Goal: Task Accomplishment & Management: Manage account settings

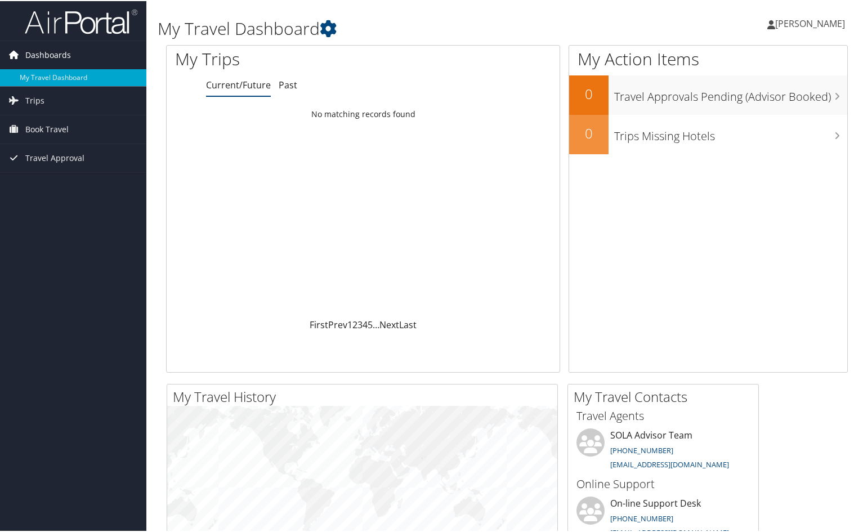
click at [82, 60] on link "Dashboards" at bounding box center [73, 54] width 146 height 28
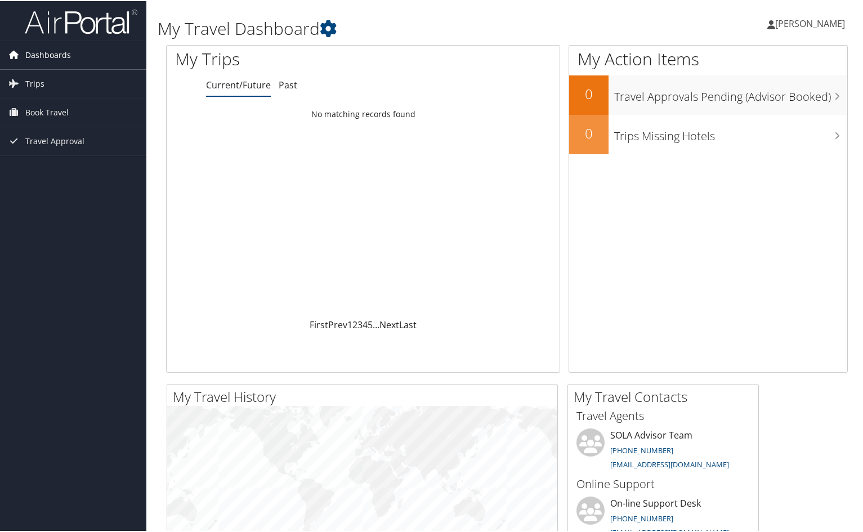
click at [55, 51] on span "Dashboards" at bounding box center [48, 54] width 46 height 28
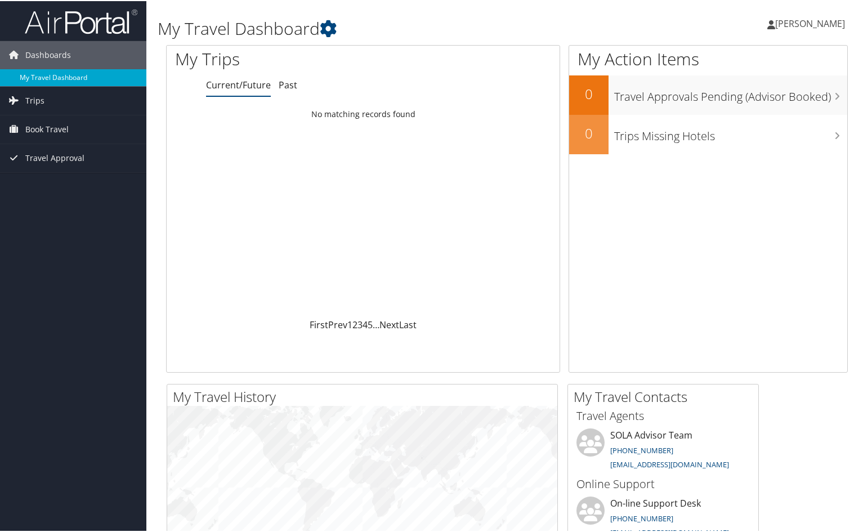
click at [42, 79] on link "My Travel Dashboard" at bounding box center [73, 76] width 146 height 17
click at [330, 29] on icon at bounding box center [328, 27] width 17 height 17
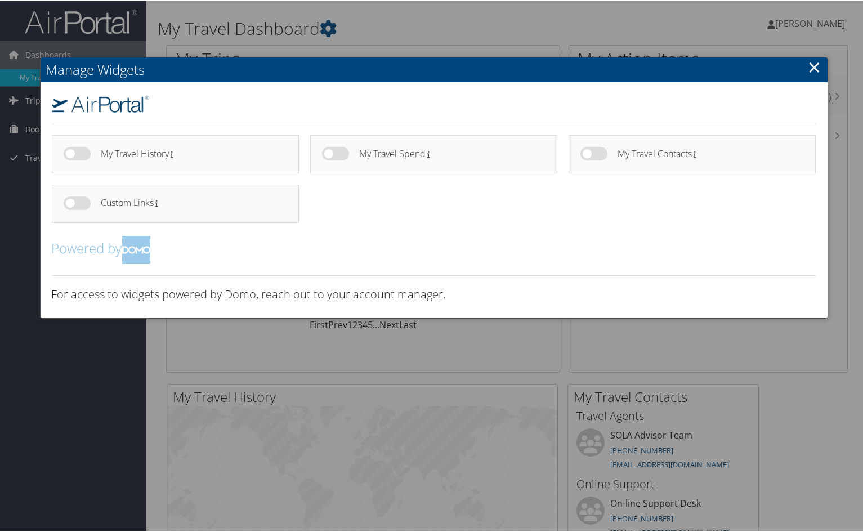
click at [815, 66] on link "×" at bounding box center [814, 66] width 13 height 23
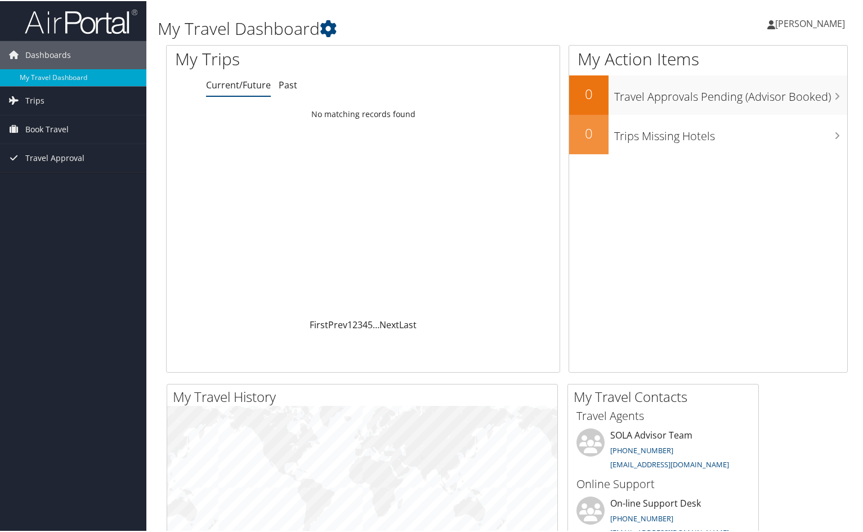
click at [786, 26] on span "[PERSON_NAME]" at bounding box center [810, 22] width 70 height 12
click at [749, 64] on link "My Settings" at bounding box center [780, 61] width 126 height 19
click at [38, 124] on span "Book Travel" at bounding box center [46, 128] width 43 height 28
click at [85, 167] on link "Book/Manage Online Trips" at bounding box center [73, 167] width 146 height 17
click at [37, 164] on link "Book/Manage Online Trips" at bounding box center [73, 167] width 146 height 17
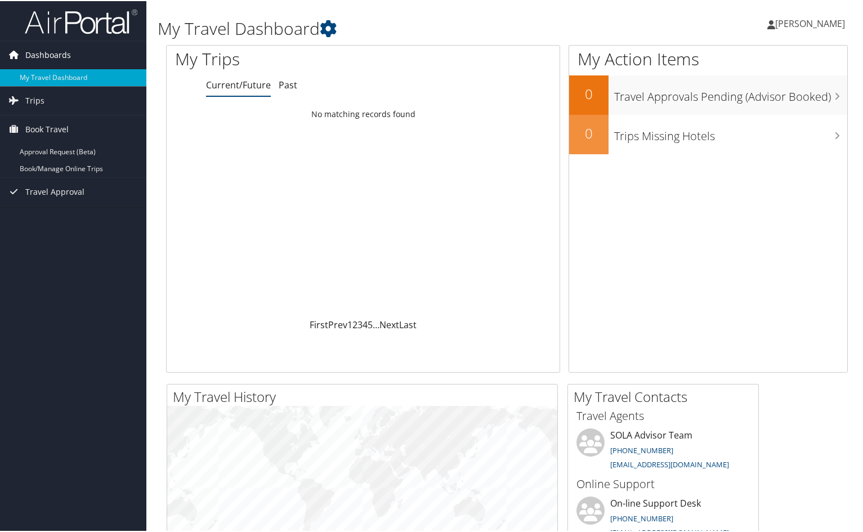
click at [79, 49] on link "Dashboards" at bounding box center [73, 54] width 146 height 28
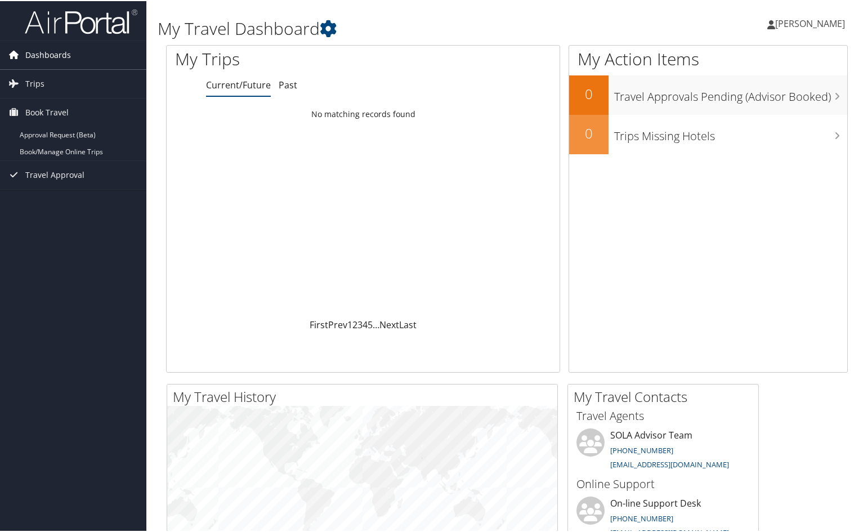
click at [79, 49] on link "Dashboards" at bounding box center [73, 54] width 146 height 28
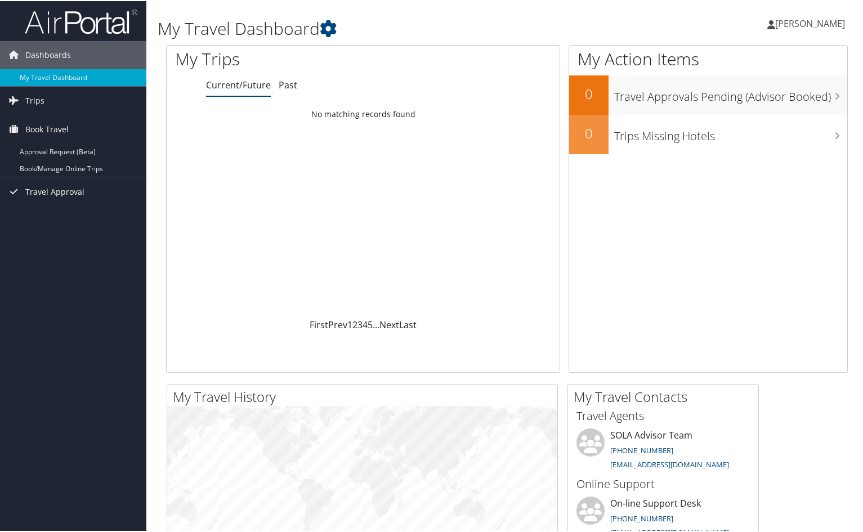
click at [803, 23] on span "[PERSON_NAME]" at bounding box center [810, 22] width 70 height 12
click at [748, 64] on link "My Settings" at bounding box center [780, 61] width 126 height 19
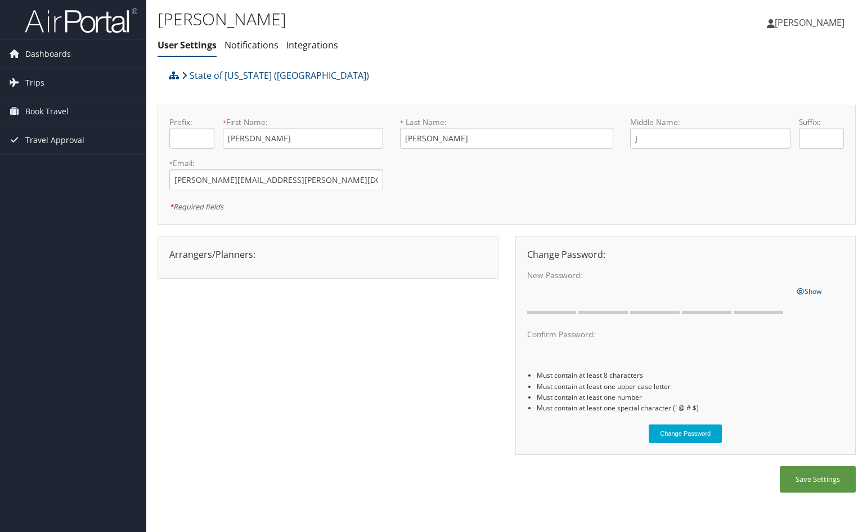
click at [257, 259] on div "Arrangers/Planners: Edit Arrangers & Planners Alicia Reynolds AMANDA DESHOTEL A…" at bounding box center [328, 255] width 334 height 14
click at [266, 254] on div "Arrangers/Planners: Edit Arrangers & Planners Alicia Reynolds AMANDA DESHOTEL A…" at bounding box center [328, 255] width 334 height 14
click at [285, 254] on div "Arrangers/Planners: Edit Arrangers & Planners Alicia Reynolds AMANDA DESHOTEL A…" at bounding box center [328, 255] width 334 height 14
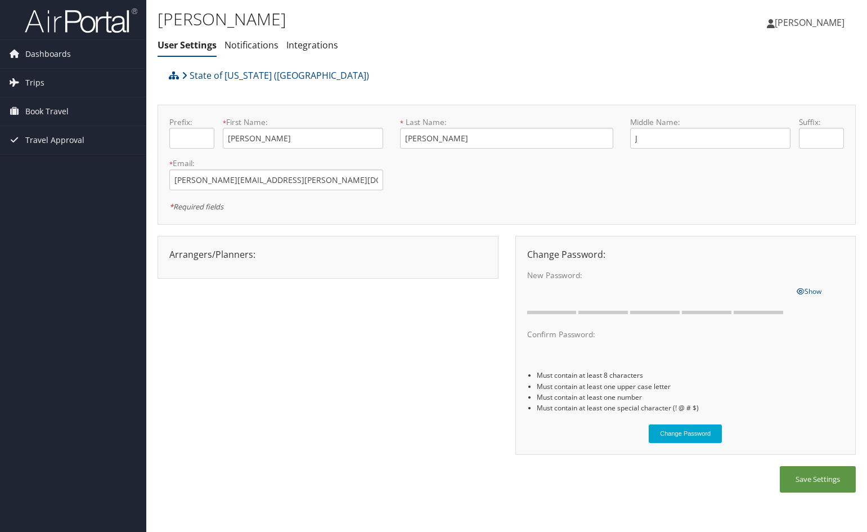
click at [285, 254] on div "Arrangers/Planners: Edit Arrangers & Planners Alicia Reynolds AMANDA DESHOTEL A…" at bounding box center [328, 255] width 334 height 14
click at [200, 254] on div "Arrangers/Planners: Edit Arrangers & Planners Alicia Reynolds AMANDA DESHOTEL A…" at bounding box center [328, 255] width 334 height 14
click at [196, 181] on input "Clayton.Chenevert@la.gov" at bounding box center [276, 179] width 214 height 21
click at [200, 261] on div at bounding box center [328, 264] width 334 height 6
click at [267, 255] on div "Arrangers/Planners: Edit Arrangers & Planners Alicia Reynolds AMANDA DESHOTEL A…" at bounding box center [328, 255] width 334 height 14
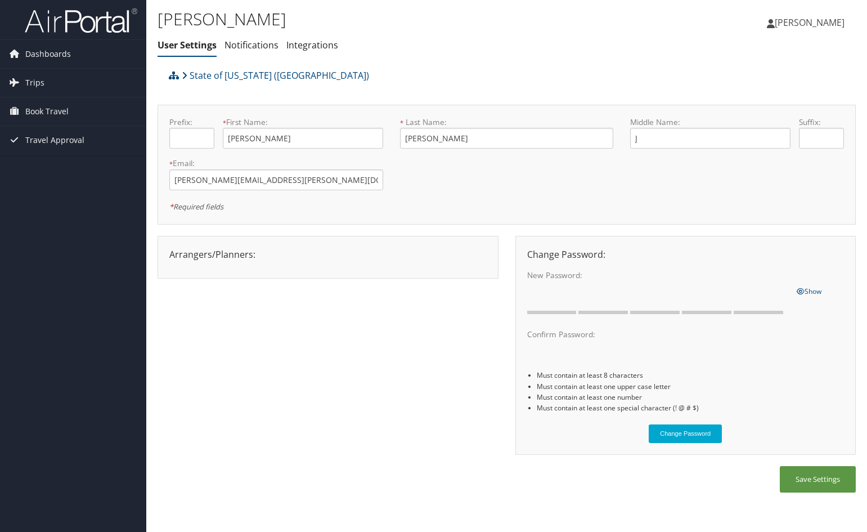
click at [267, 255] on div "Arrangers/Planners: Edit Arrangers & Planners Alicia Reynolds AMANDA DESHOTEL A…" at bounding box center [328, 255] width 334 height 14
click at [269, 249] on div "Arrangers/Planners: Edit Arrangers & Planners Alicia Reynolds AMANDA DESHOTEL A…" at bounding box center [328, 255] width 334 height 14
click at [364, 257] on div "Arrangers/Planners: Edit Arrangers & Planners Alicia Reynolds AMANDA DESHOTEL A…" at bounding box center [328, 255] width 334 height 14
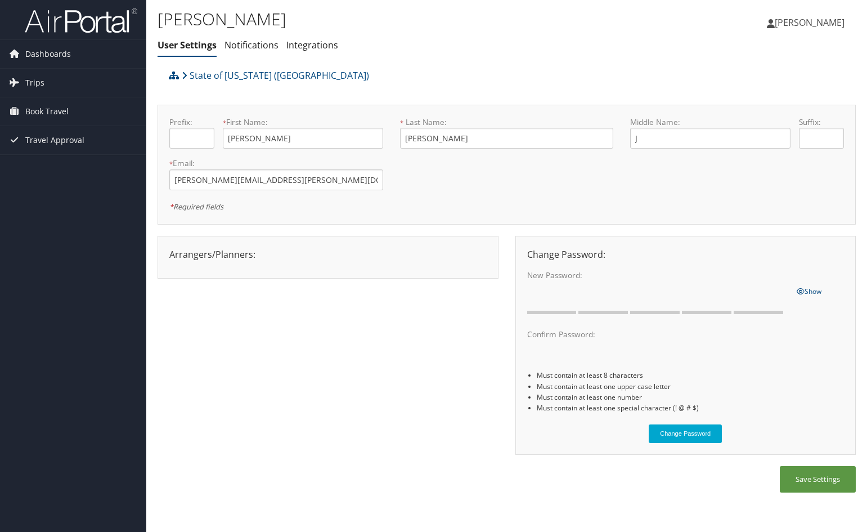
click at [351, 259] on div "Arrangers/Planners: Edit Arrangers & Planners Alicia Reynolds AMANDA DESHOTEL A…" at bounding box center [328, 255] width 334 height 14
click at [327, 257] on div "Arrangers/Planners: Edit Arrangers & Planners Alicia Reynolds AMANDA DESHOTEL A…" at bounding box center [328, 255] width 334 height 14
click at [313, 44] on link "Integrations" at bounding box center [313, 45] width 52 height 12
